Goal: Task Accomplishment & Management: Use online tool/utility

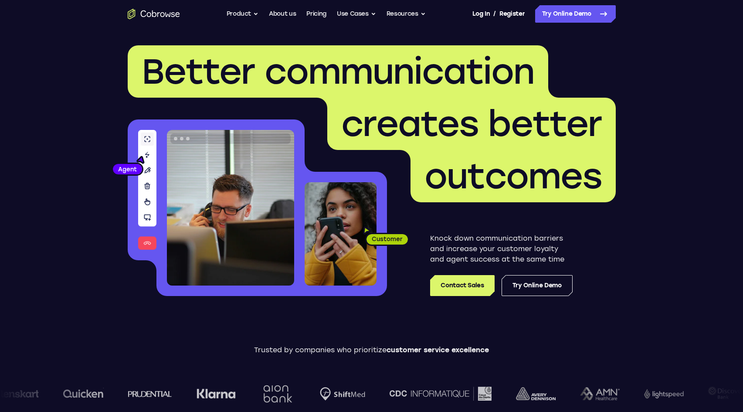
click at [572, 27] on nav "Go back Powerful, Flexible and Trustworthy. Avoid all extra friction for both A…" at bounding box center [371, 14] width 743 height 28
click at [577, 13] on link "Try Online Demo" at bounding box center [575, 13] width 81 height 17
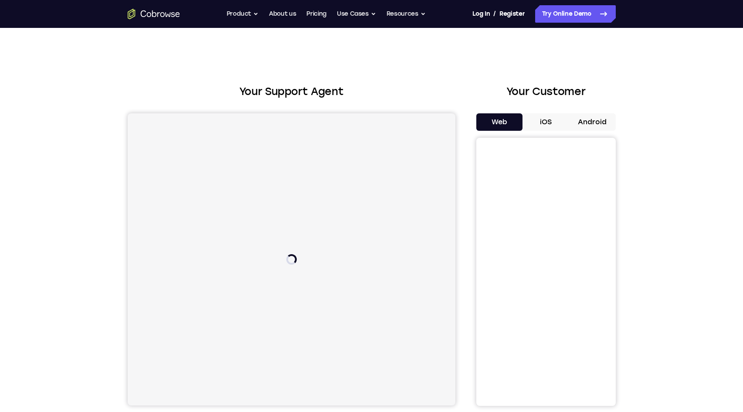
click at [596, 121] on button "Android" at bounding box center [592, 121] width 47 height 17
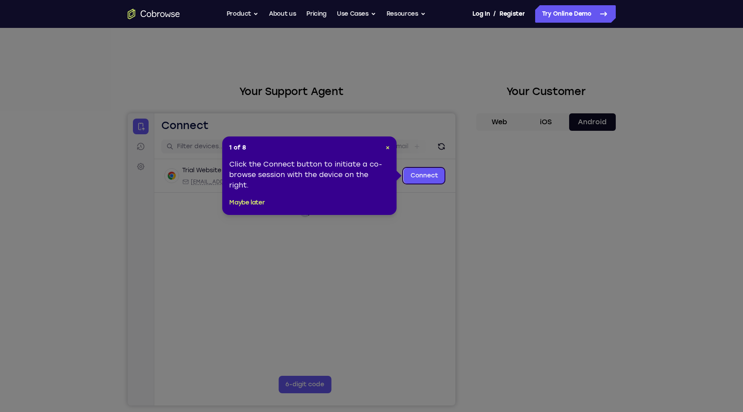
click at [382, 147] on header "1 of 8 ×" at bounding box center [309, 147] width 160 height 9
click at [388, 149] on span "×" at bounding box center [388, 147] width 4 height 7
